Goal: Find specific page/section: Find specific page/section

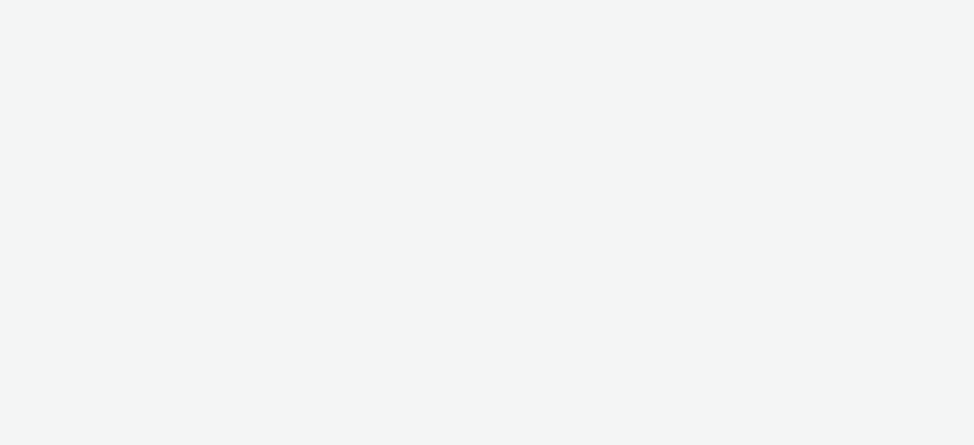
select select "43747a01-9d8e-4dea-a0e4-a98d33cfba61"
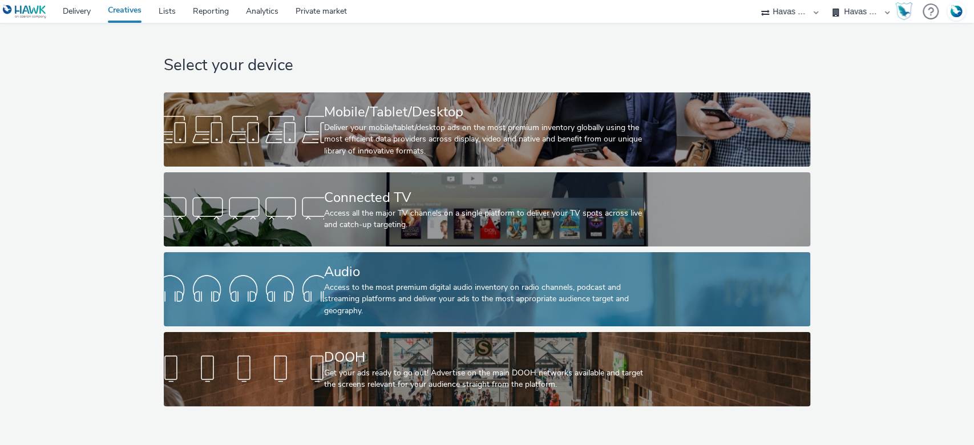
click at [321, 283] on div at bounding box center [244, 289] width 160 height 37
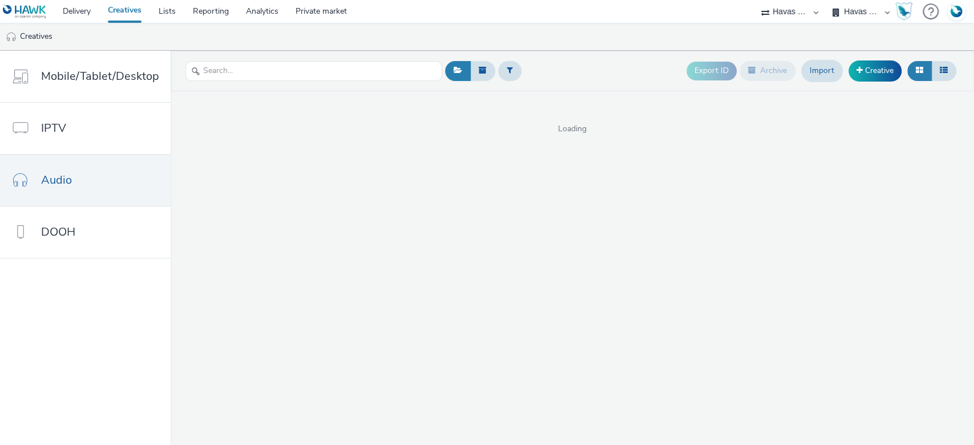
click at [246, 81] on div at bounding box center [313, 71] width 257 height 28
click at [248, 72] on input "text" at bounding box center [313, 71] width 257 height 20
paste input "EDF | BONUS AUTOMNE | [DATE]"
type input "EDF | BONUS AUTOMNE | [DATE]"
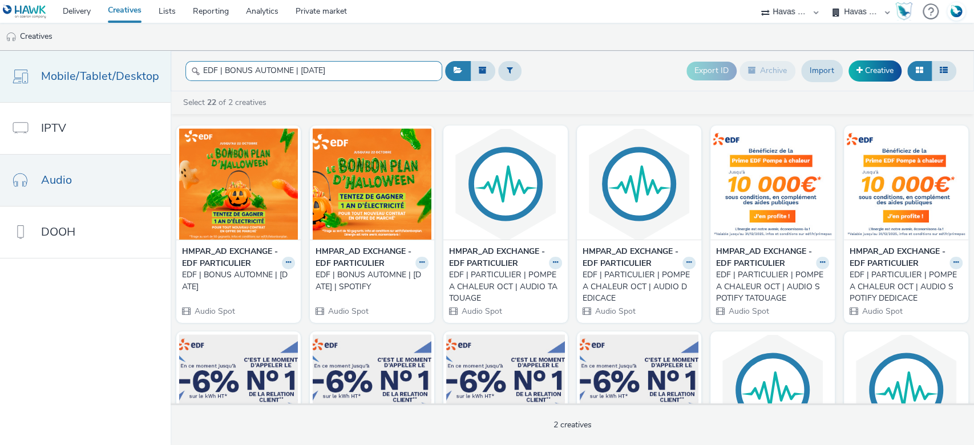
drag, startPoint x: 365, startPoint y: 65, endPoint x: 111, endPoint y: 58, distance: 254.5
click at [111, 58] on div "Mobile/Tablet/Desktop IPTV Audio DOOH EDF | BONUS AUTOMNE | [DATE] Export ID Ar…" at bounding box center [487, 248] width 974 height 394
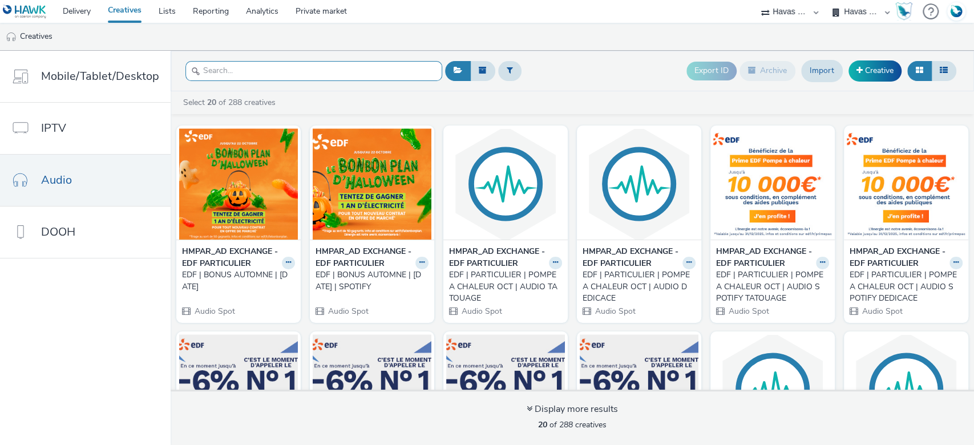
paste input "EDF | BONUS AUTOMNE | [DATE]"
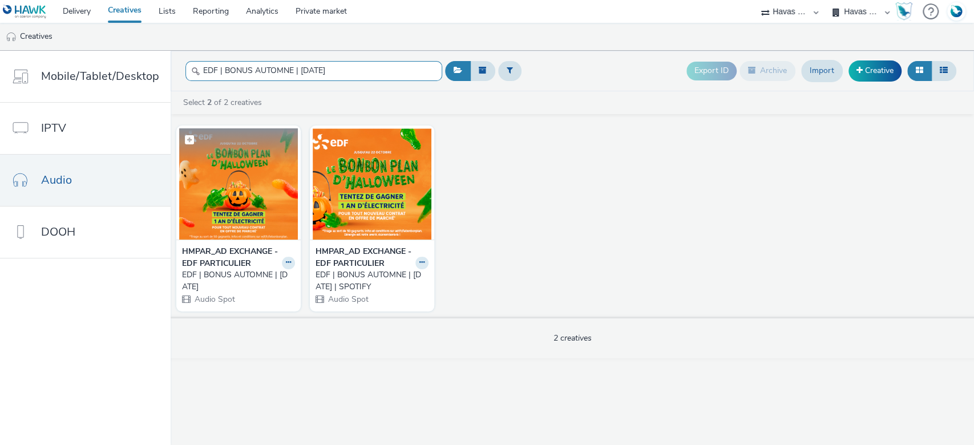
type input "EDF | BONUS AUTOMNE | [DATE]"
click at [224, 212] on img at bounding box center [238, 183] width 119 height 111
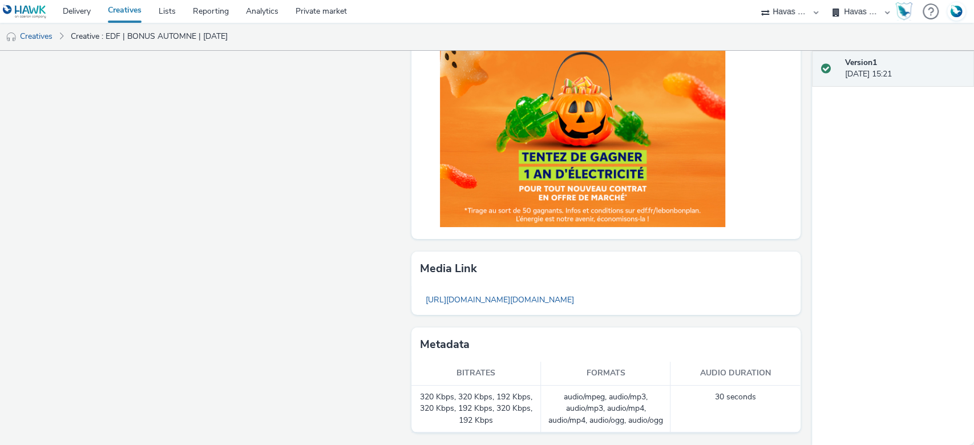
scroll to position [566, 0]
click at [68, 11] on link "Delivery" at bounding box center [76, 11] width 45 height 23
